Goal: Information Seeking & Learning: Learn about a topic

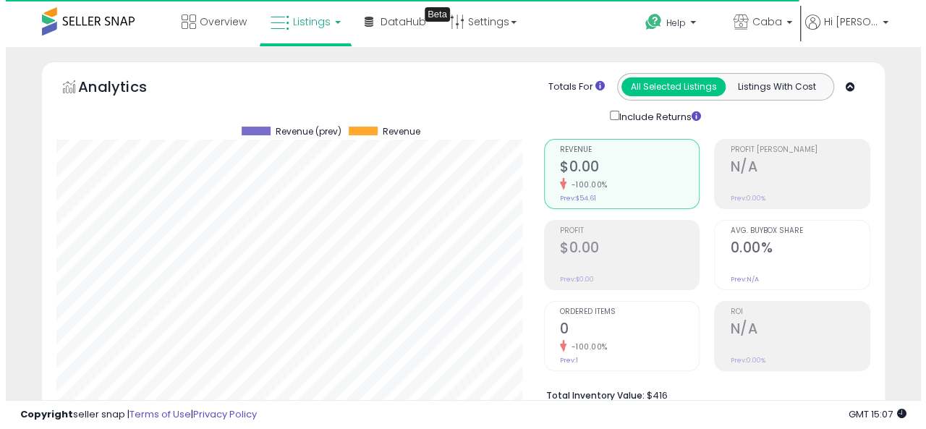
scroll to position [297, 488]
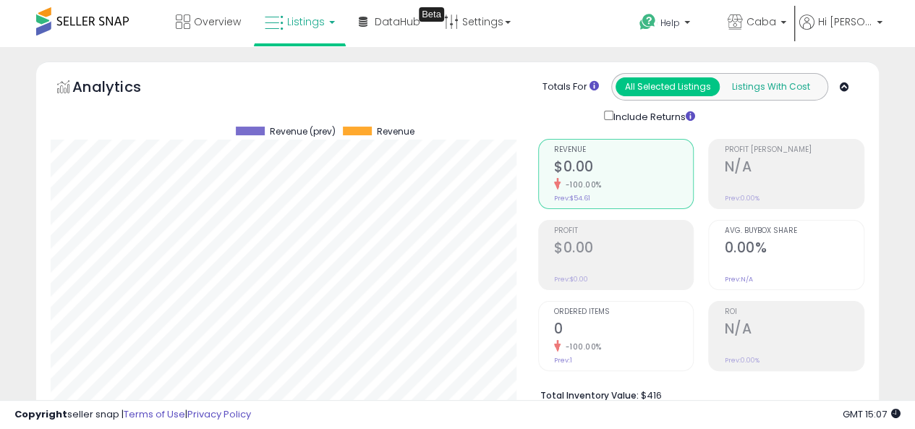
click at [763, 83] on button "Listings With Cost" at bounding box center [771, 86] width 104 height 19
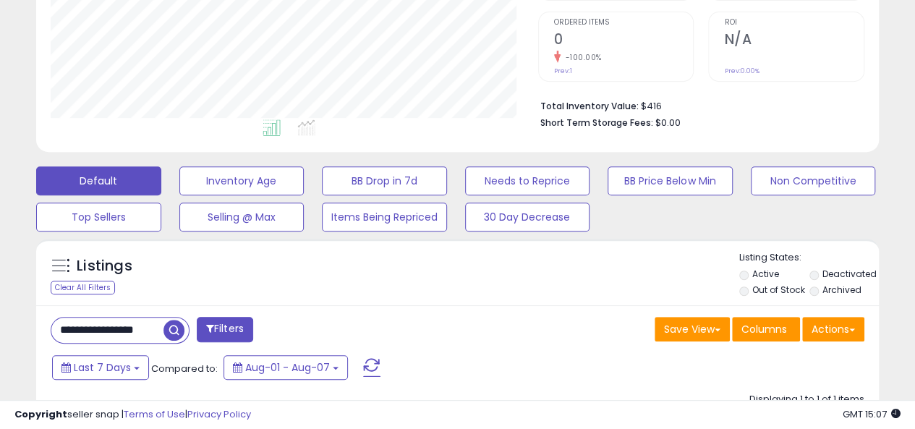
scroll to position [506, 0]
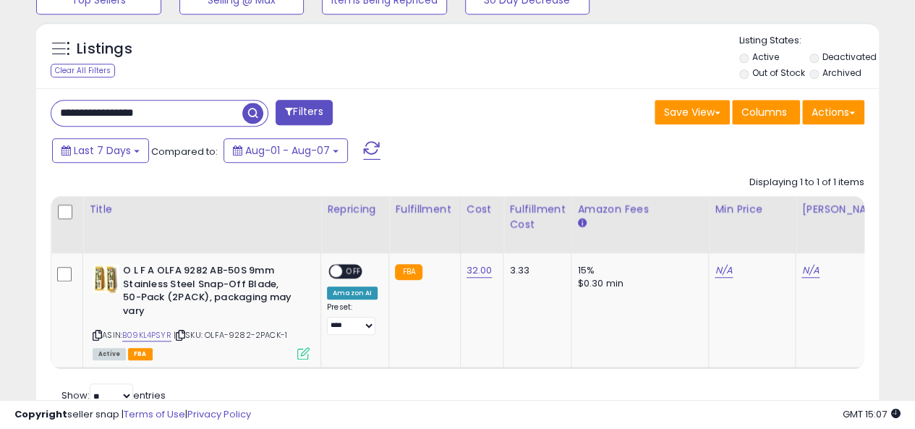
drag, startPoint x: 156, startPoint y: 107, endPoint x: 25, endPoint y: 104, distance: 131.0
click at [33, 107] on div "Listings Clear All Filters" at bounding box center [457, 229] width 865 height 430
type input "*"
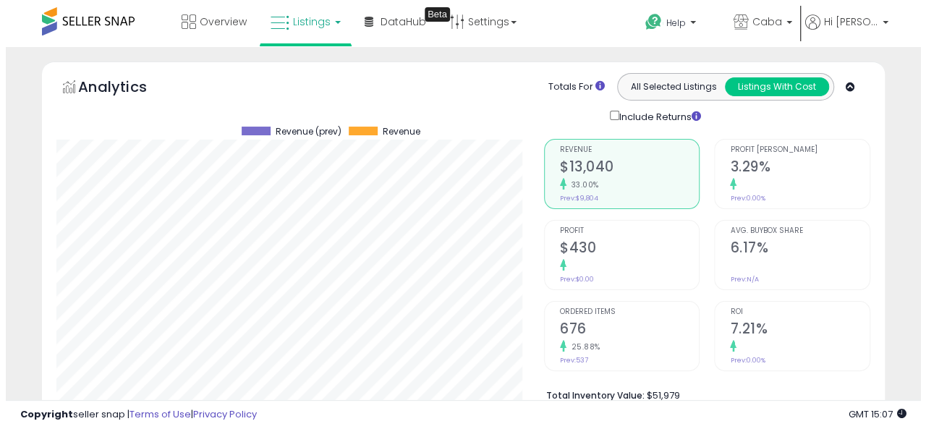
scroll to position [297, 488]
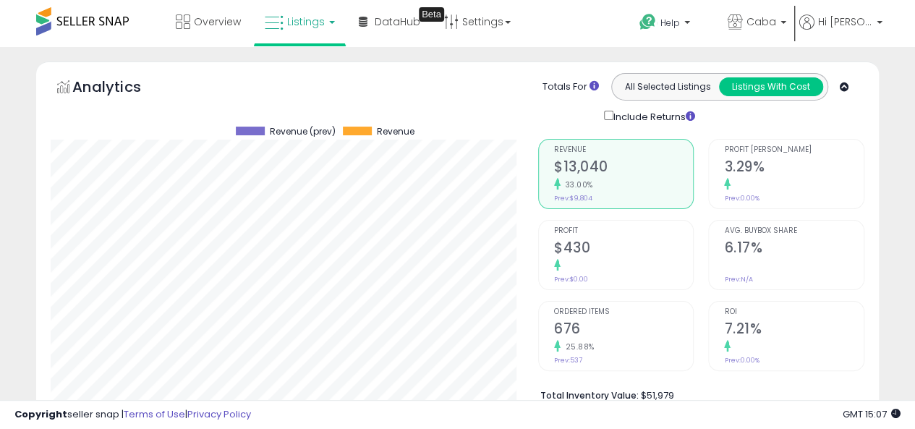
click at [764, 150] on span "Profit [PERSON_NAME]" at bounding box center [794, 150] width 140 height 8
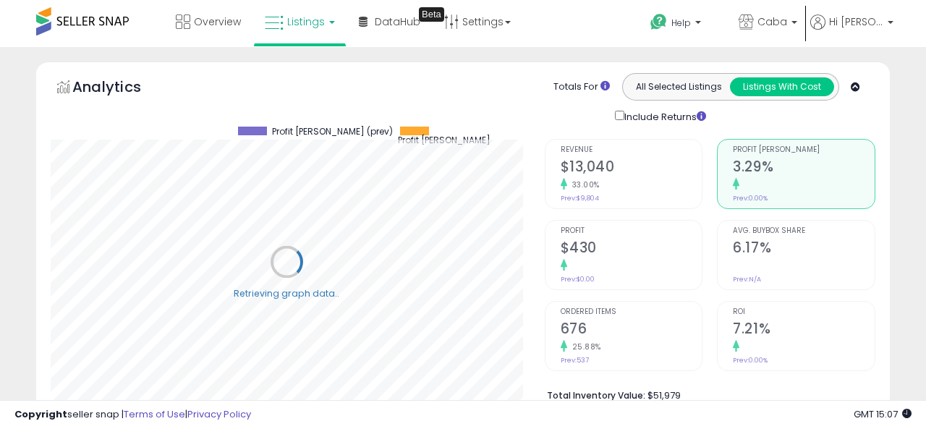
scroll to position [723232, 723041]
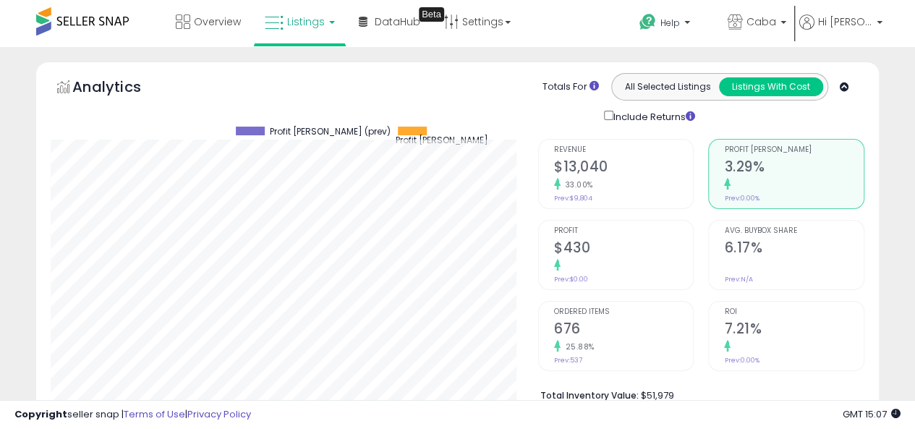
click at [764, 150] on span "Profit [PERSON_NAME]" at bounding box center [794, 150] width 140 height 8
click at [794, 239] on h2 "6.17%" at bounding box center [794, 249] width 140 height 20
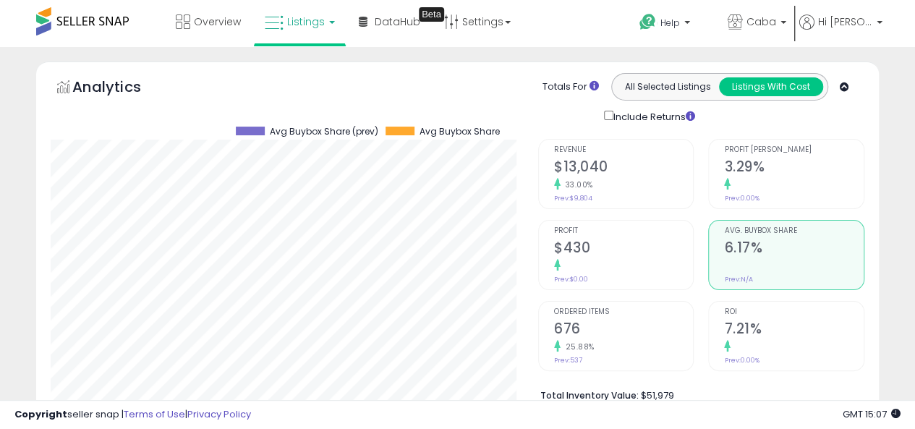
click at [645, 246] on h2 "$430" at bounding box center [624, 249] width 140 height 20
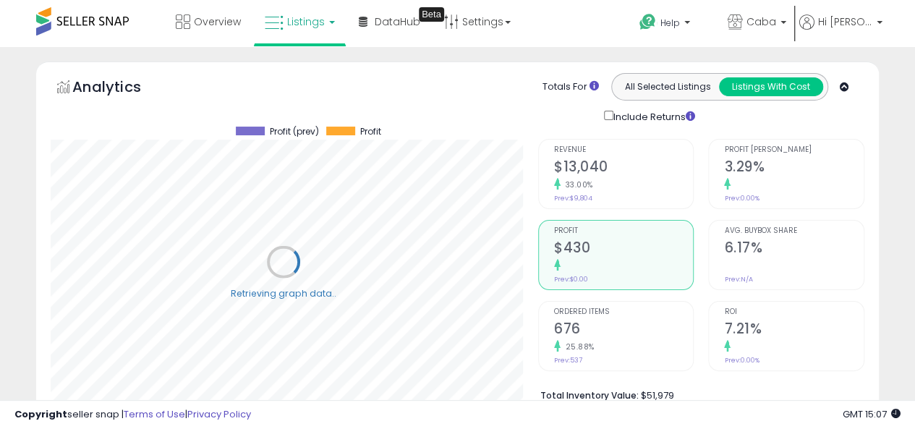
scroll to position [0, 0]
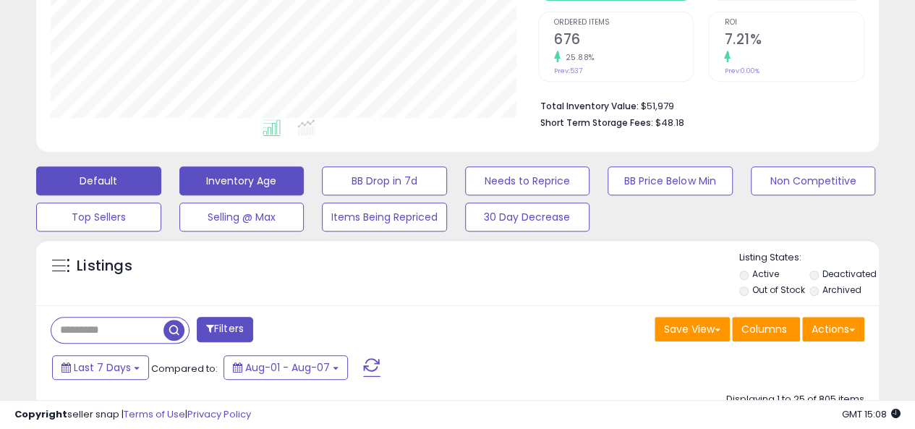
click at [250, 178] on button "Inventory Age" at bounding box center [241, 180] width 125 height 29
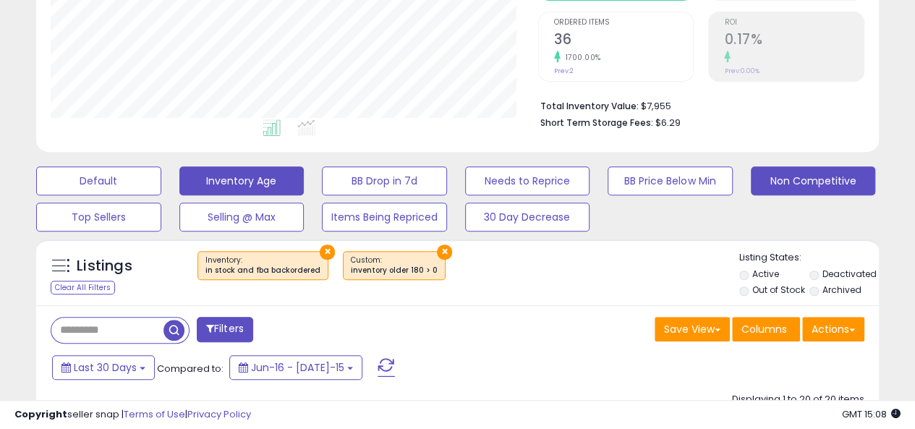
click at [161, 179] on button "Non Competitive" at bounding box center [98, 180] width 125 height 29
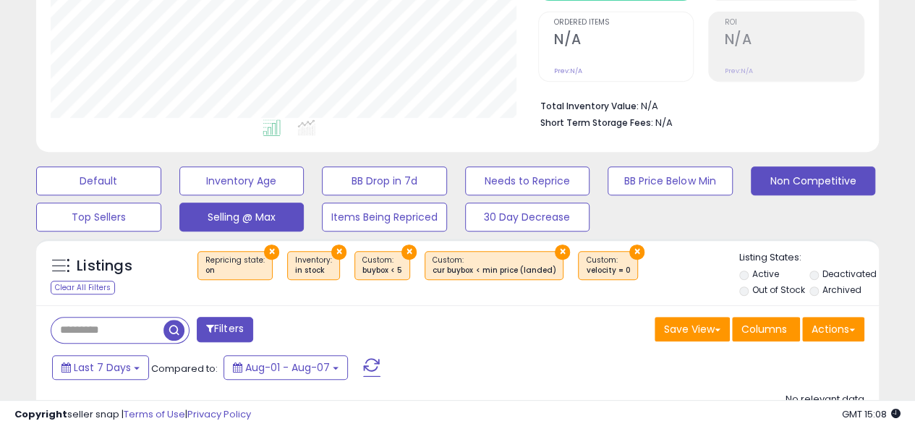
click at [161, 195] on button "Selling @ Max" at bounding box center [98, 180] width 125 height 29
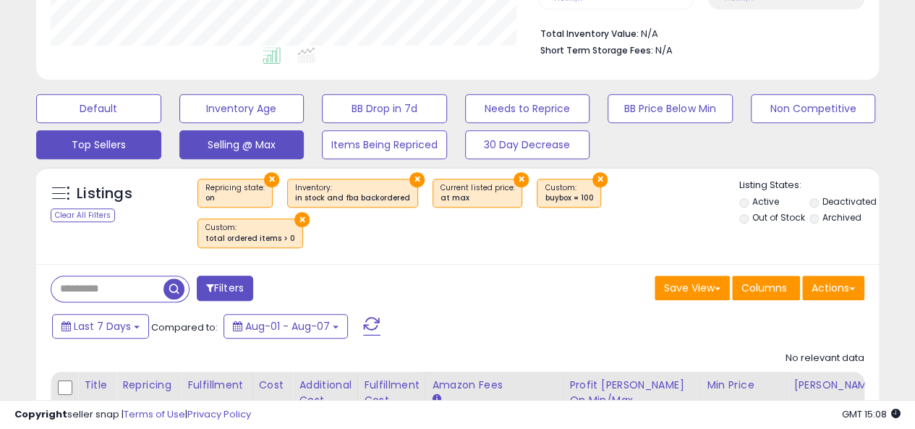
click at [121, 123] on button "Top Sellers" at bounding box center [98, 108] width 125 height 29
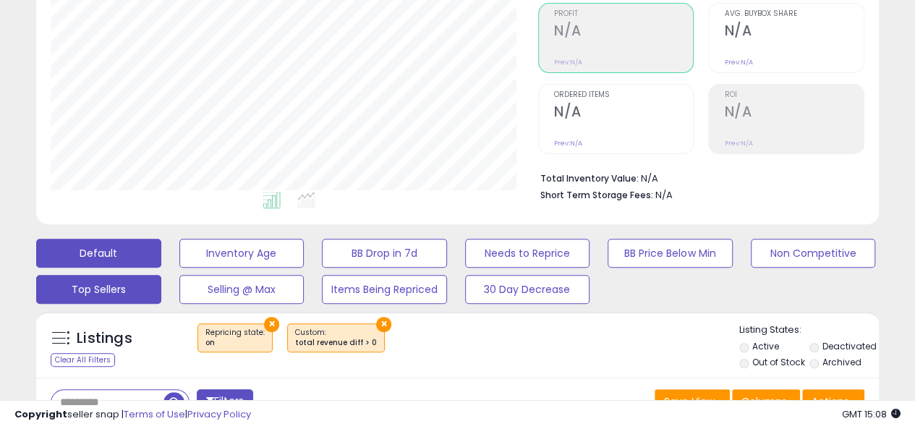
click at [96, 239] on button "Default" at bounding box center [98, 253] width 125 height 29
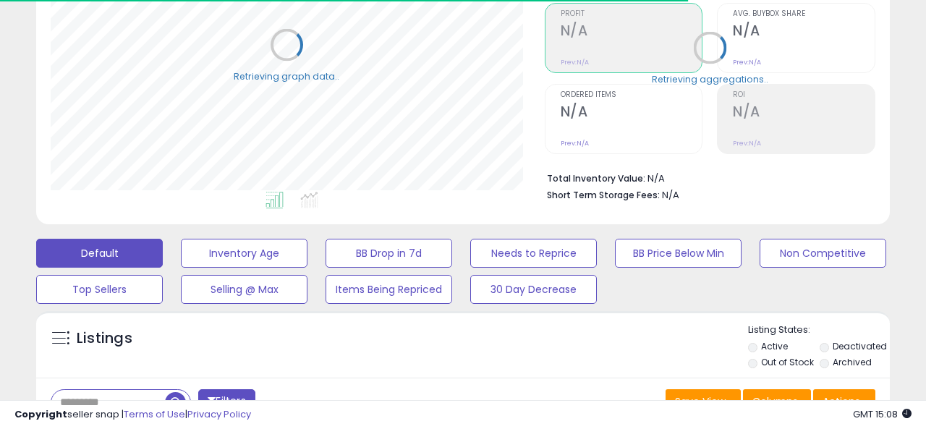
select select "**"
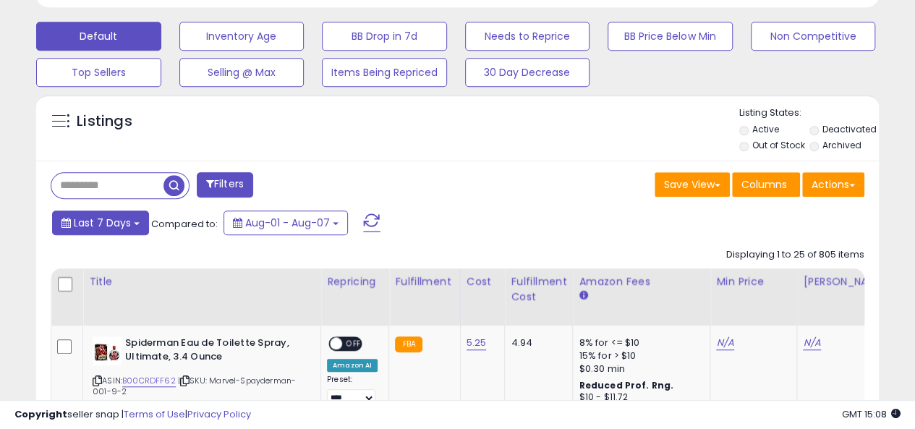
click at [107, 221] on span "Last 7 Days" at bounding box center [102, 223] width 57 height 14
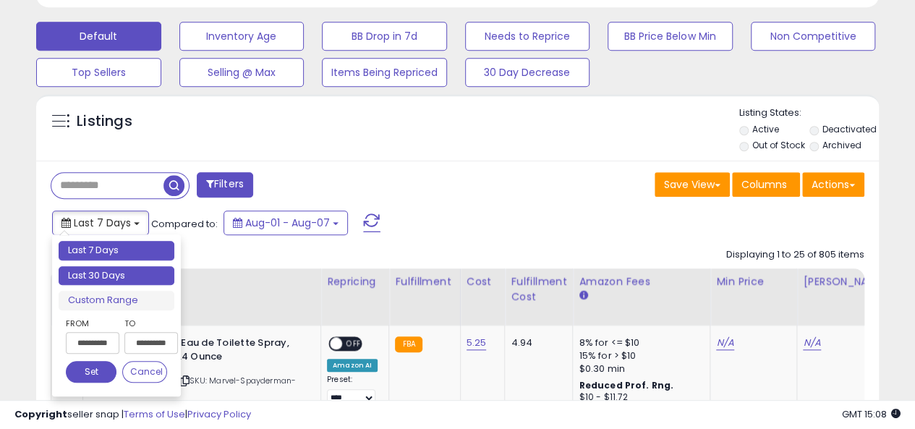
type input "**********"
click at [107, 276] on li "Last 30 Days" at bounding box center [117, 276] width 116 height 20
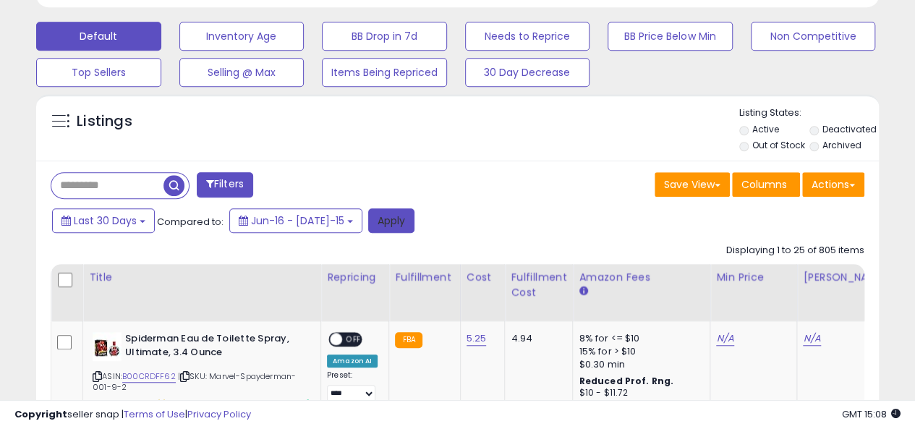
click at [394, 216] on button "Apply" at bounding box center [391, 220] width 46 height 25
